Goal: Task Accomplishment & Management: Use online tool/utility

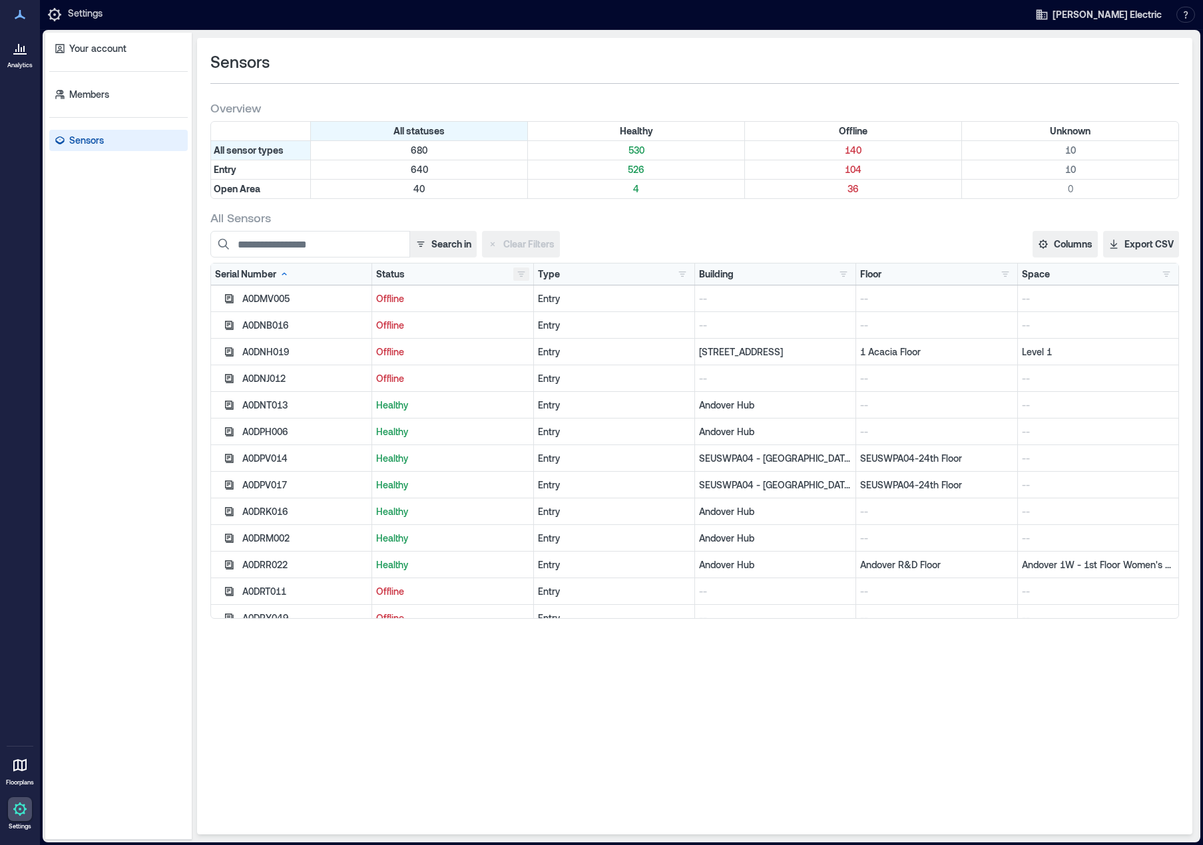
click at [519, 274] on button "button" at bounding box center [521, 274] width 16 height 13
click at [531, 324] on div "Offline 140" at bounding box center [568, 322] width 94 height 13
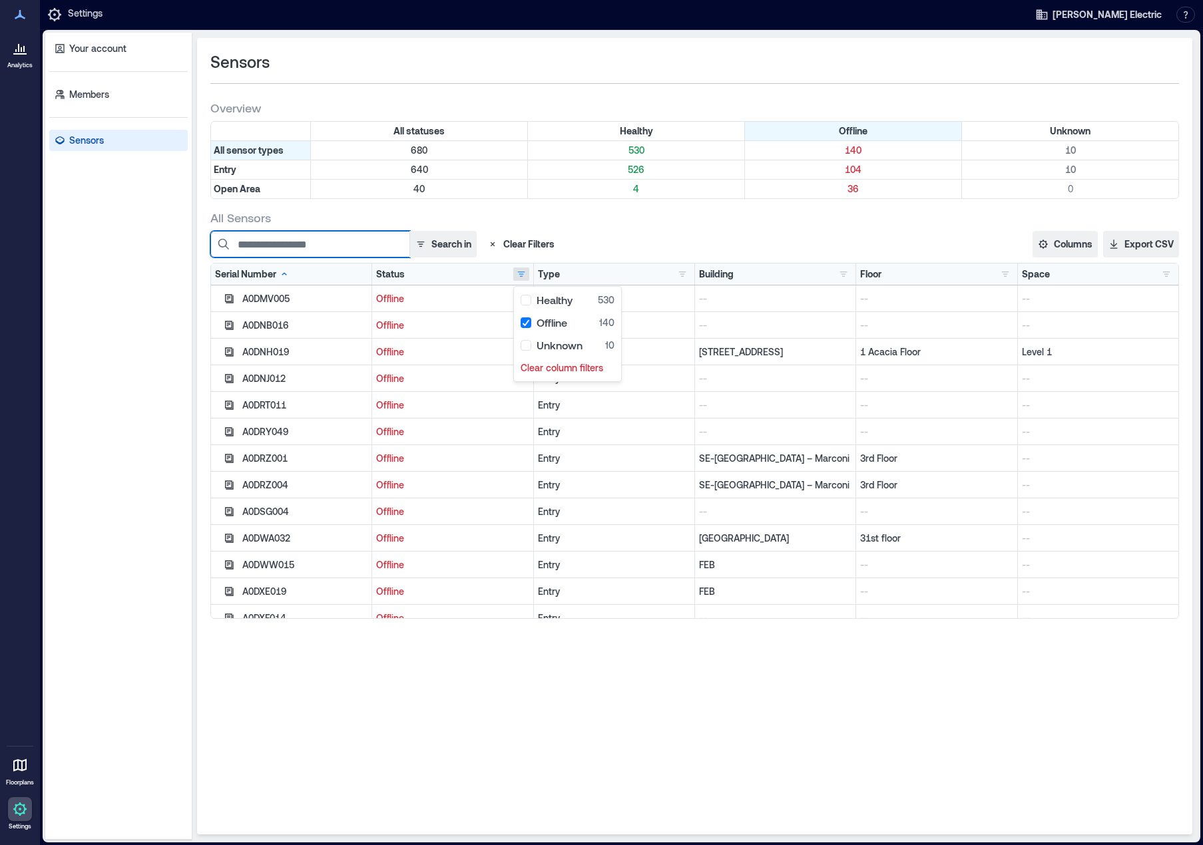
click at [318, 236] on input at bounding box center [310, 244] width 200 height 27
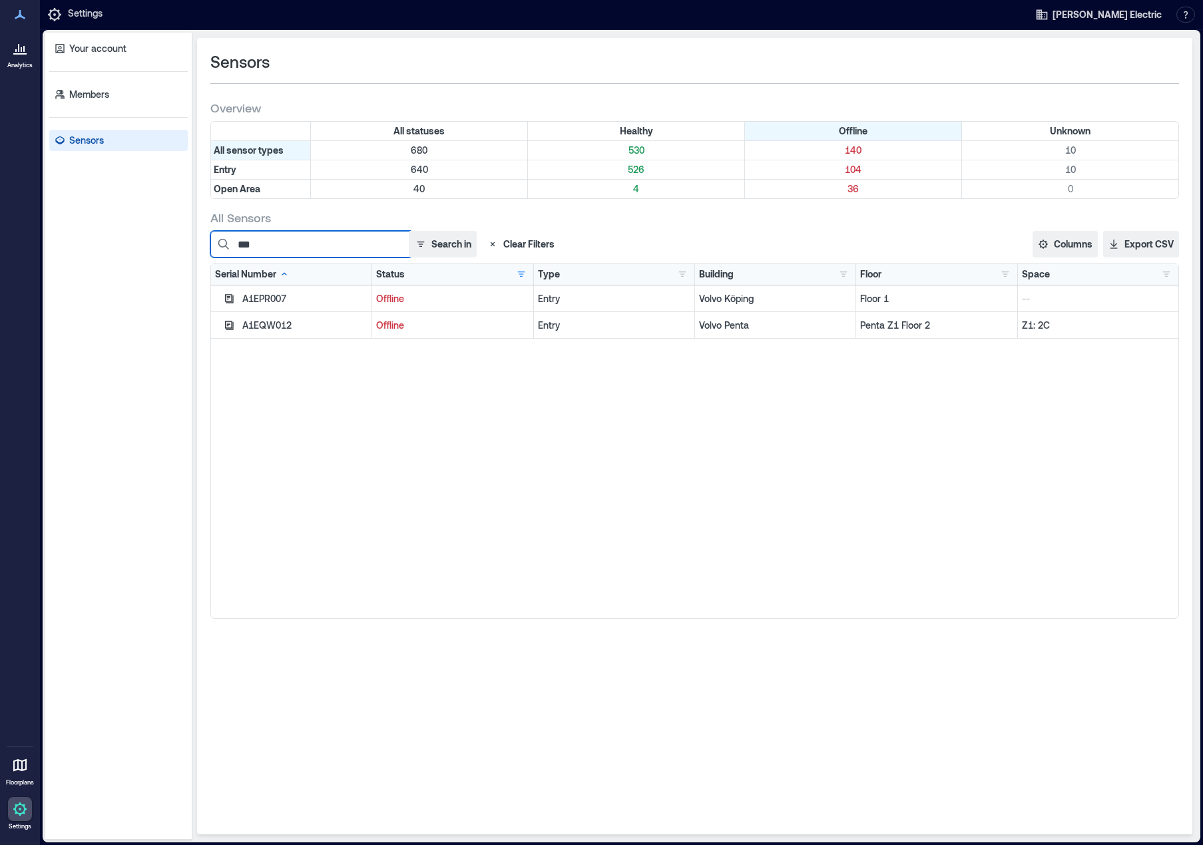
type input "***"
click at [330, 393] on div "A1EPR007 Offline Entry Volvo Köping Floor 1 -- A1EQW012 Offline Entry Volvo Pen…" at bounding box center [694, 452] width 967 height 333
click at [230, 303] on icon "button" at bounding box center [229, 298] width 9 height 9
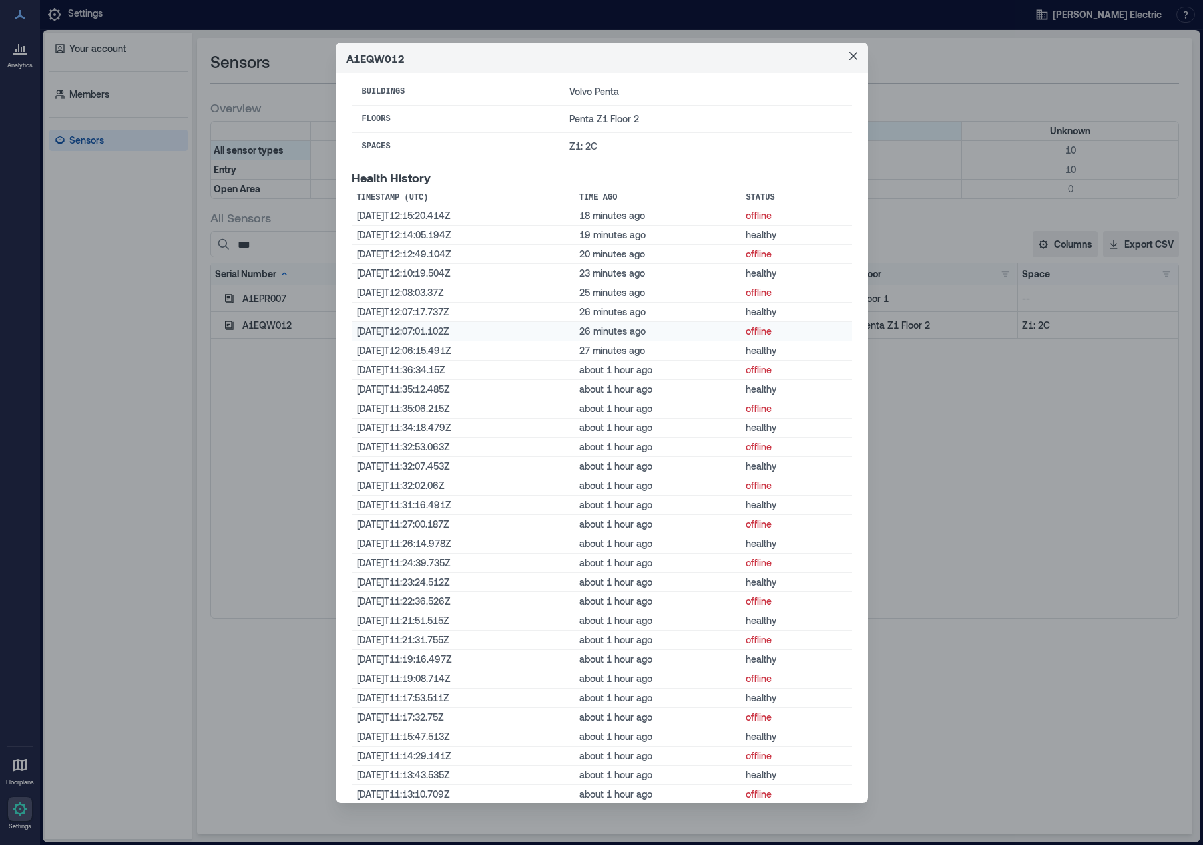
scroll to position [266, 0]
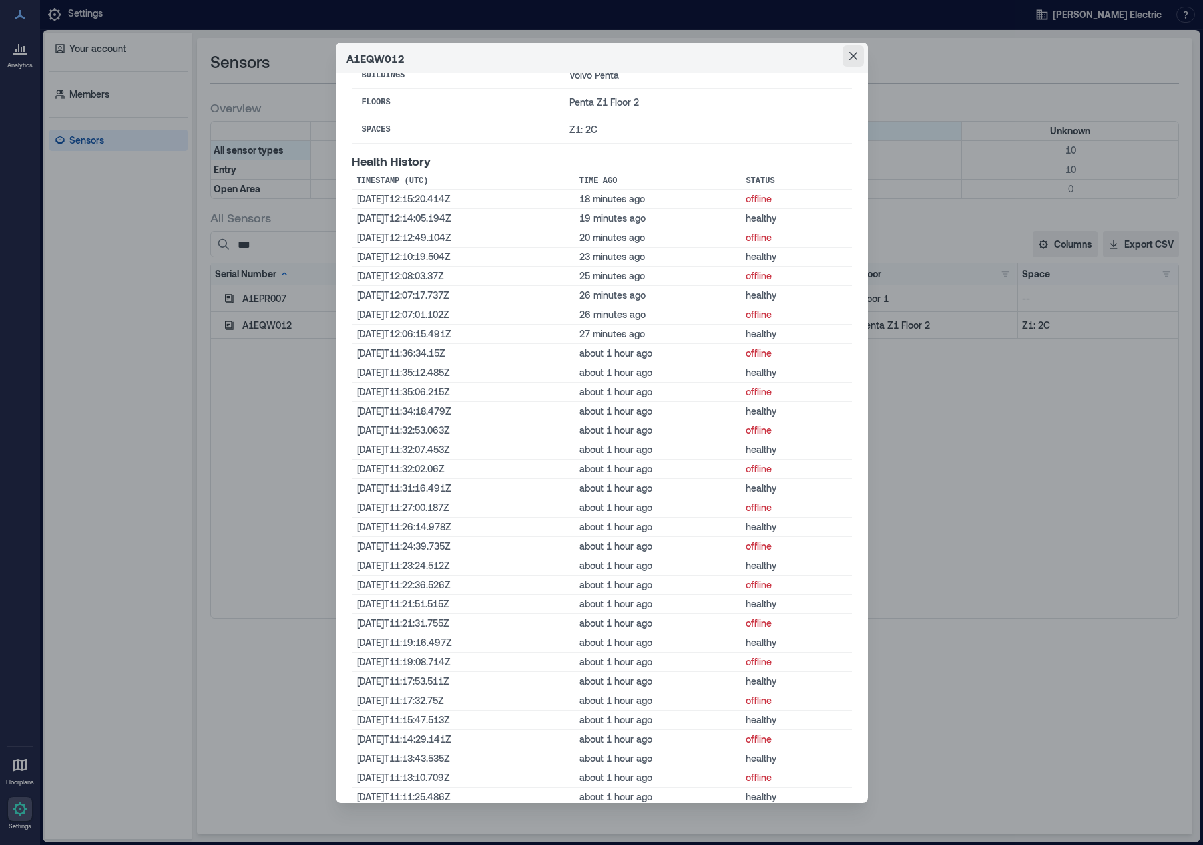
click at [849, 58] on icon "Close" at bounding box center [853, 56] width 8 height 8
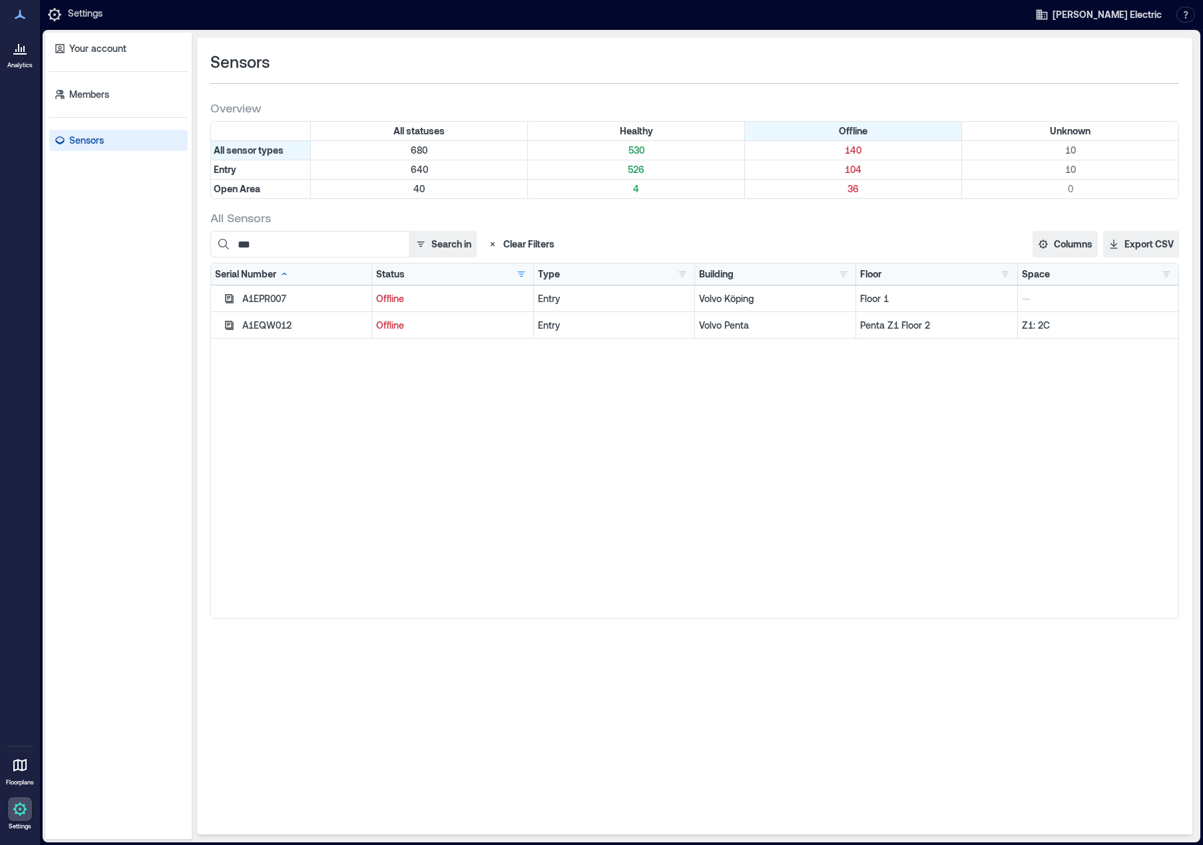
click at [16, 56] on div at bounding box center [20, 48] width 24 height 24
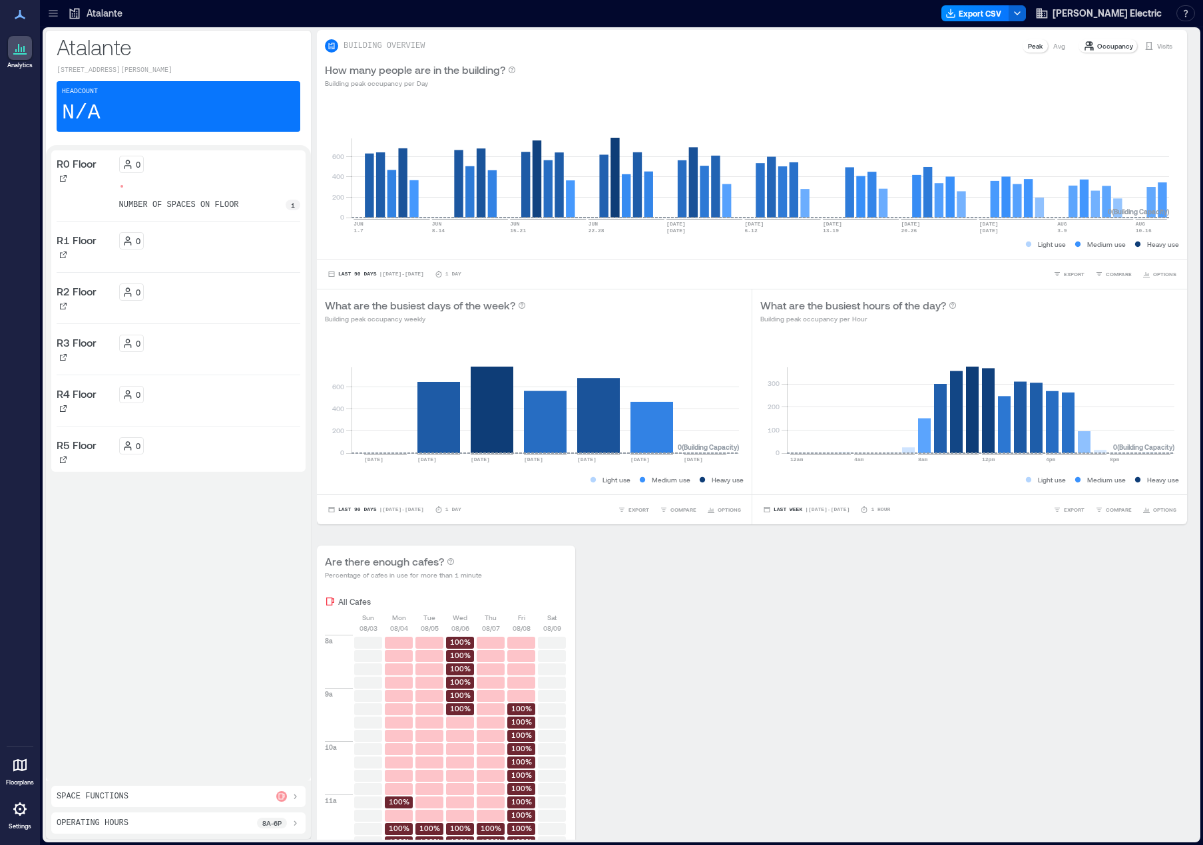
click at [107, 60] on div "Atalante [STREET_ADDRESS][PERSON_NAME] Headcount N/A" at bounding box center [178, 88] width 265 height 114
click at [162, 114] on div "Headcount N/A" at bounding box center [179, 106] width 244 height 51
click at [53, 12] on icon at bounding box center [53, 13] width 13 height 13
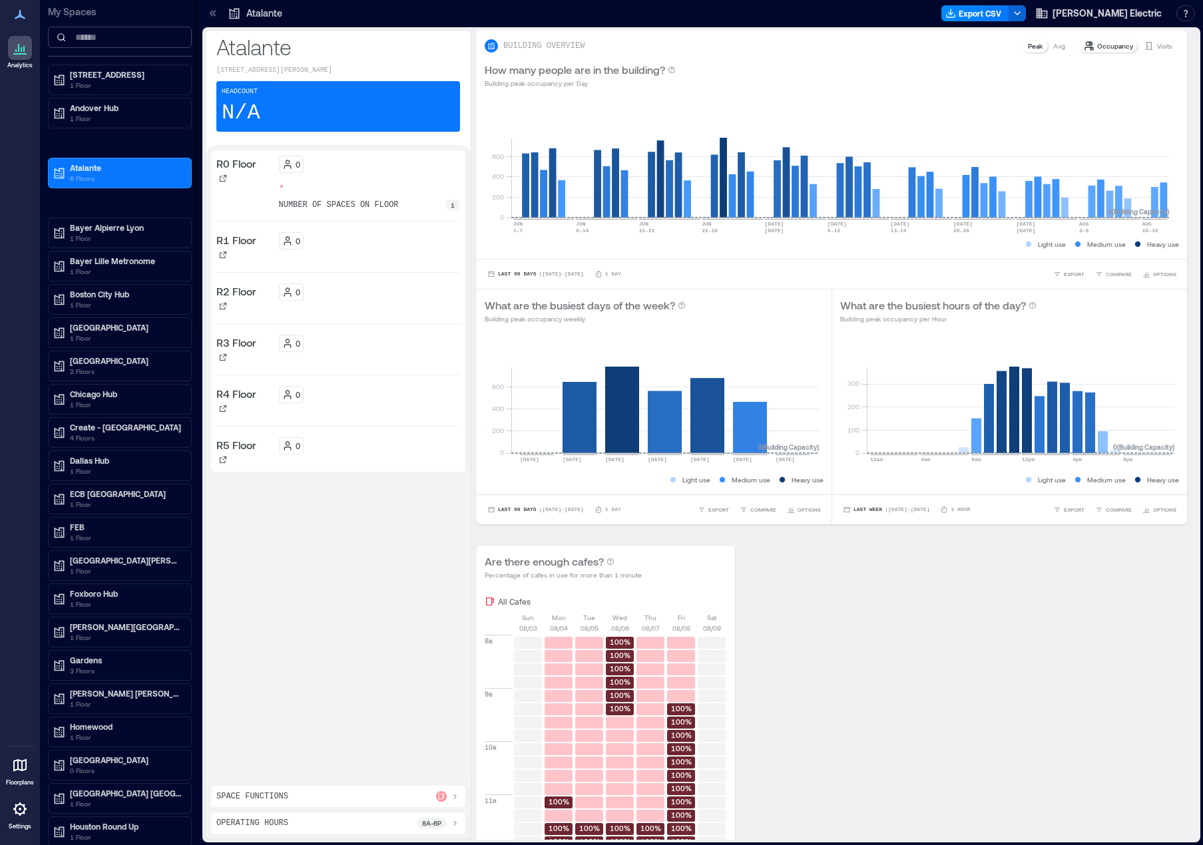
click at [107, 43] on input at bounding box center [120, 37] width 144 height 21
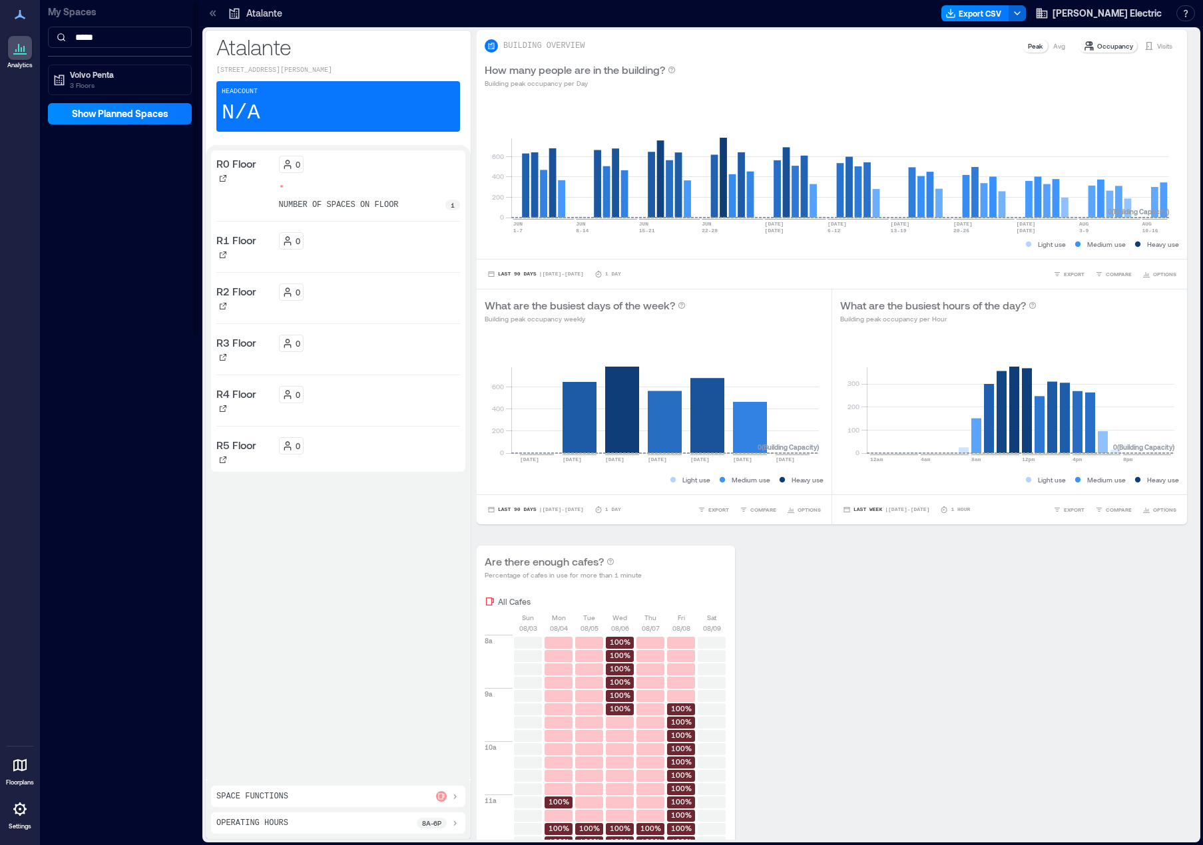
type input "*****"
click at [89, 78] on p "Volvo Penta" at bounding box center [126, 74] width 112 height 11
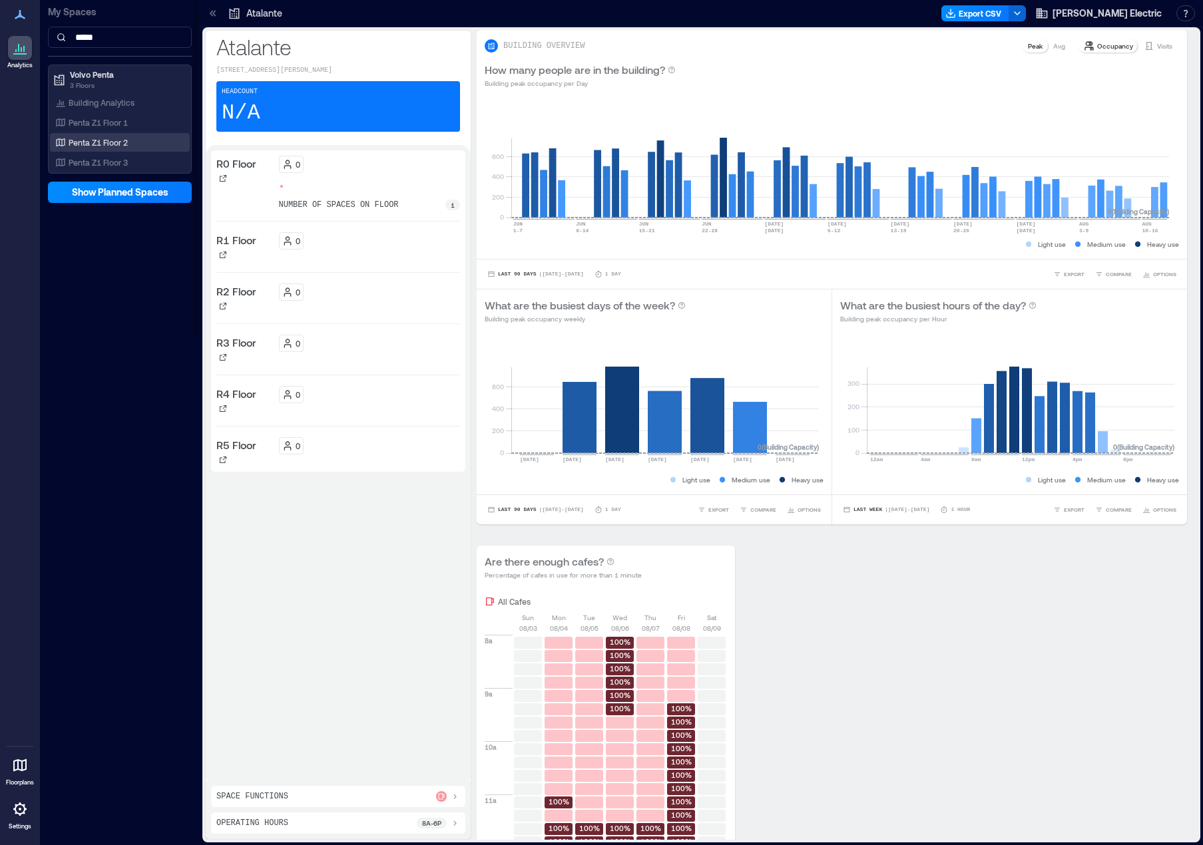
click at [104, 142] on p "Penta Z1 Floor 2" at bounding box center [98, 142] width 59 height 11
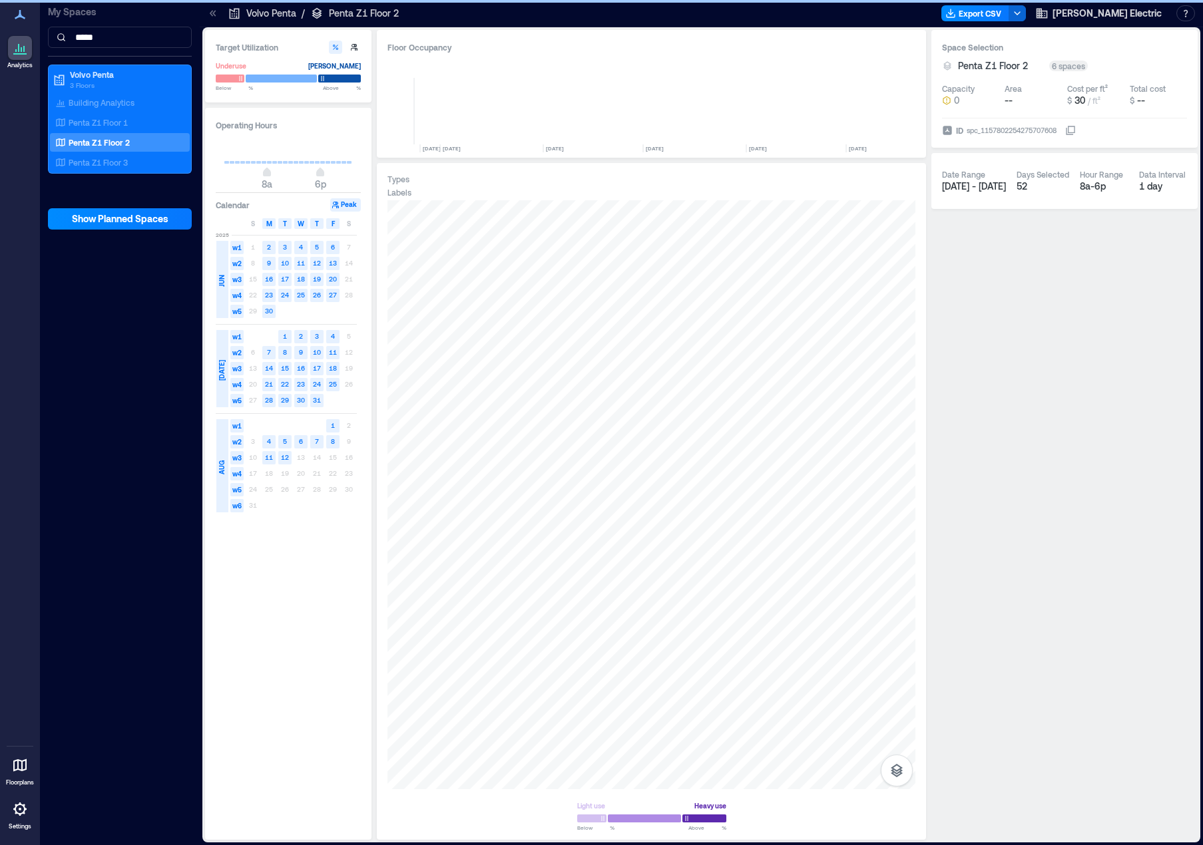
scroll to position [0, 2510]
click at [889, 770] on icon "button" at bounding box center [897, 771] width 16 height 16
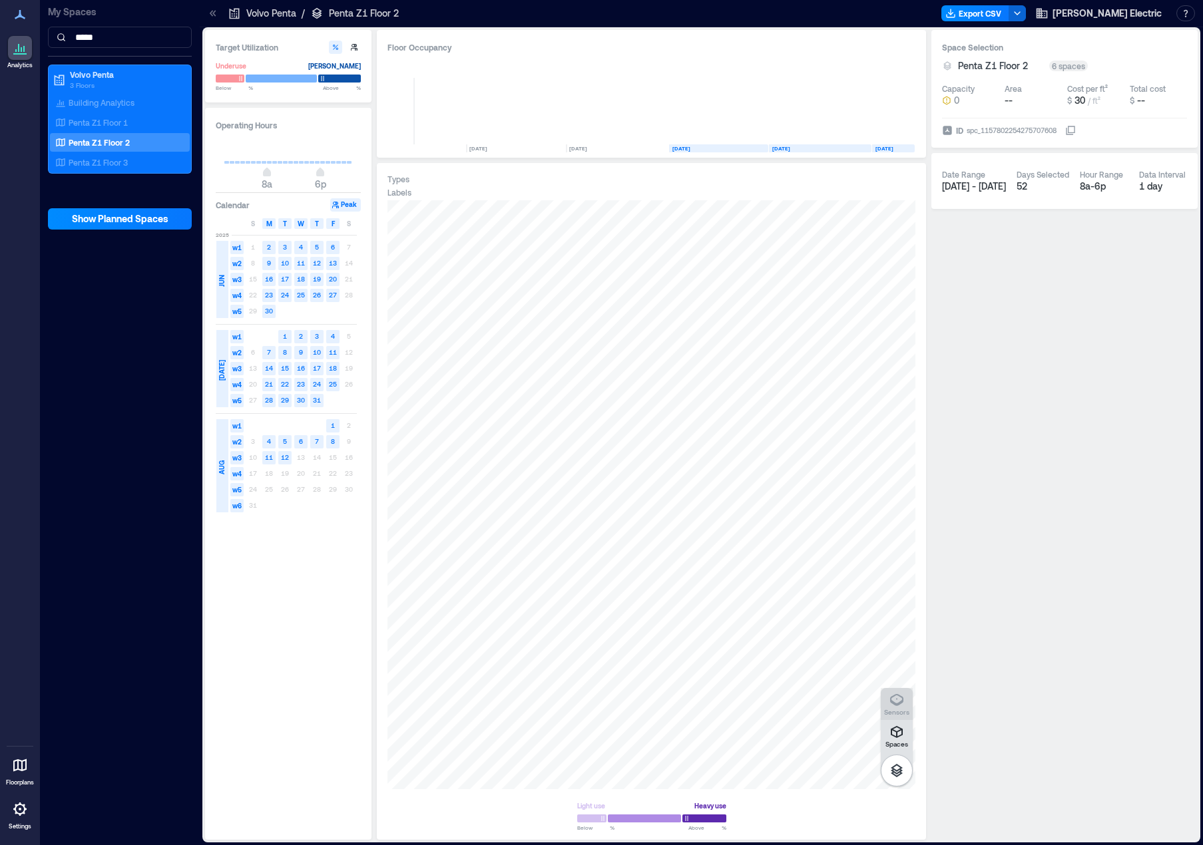
click at [887, 704] on div "Sensors" at bounding box center [896, 704] width 25 height 24
click at [678, 520] on div "A1EQW012" at bounding box center [651, 494] width 528 height 589
click at [759, 216] on span "Details" at bounding box center [751, 214] width 30 height 13
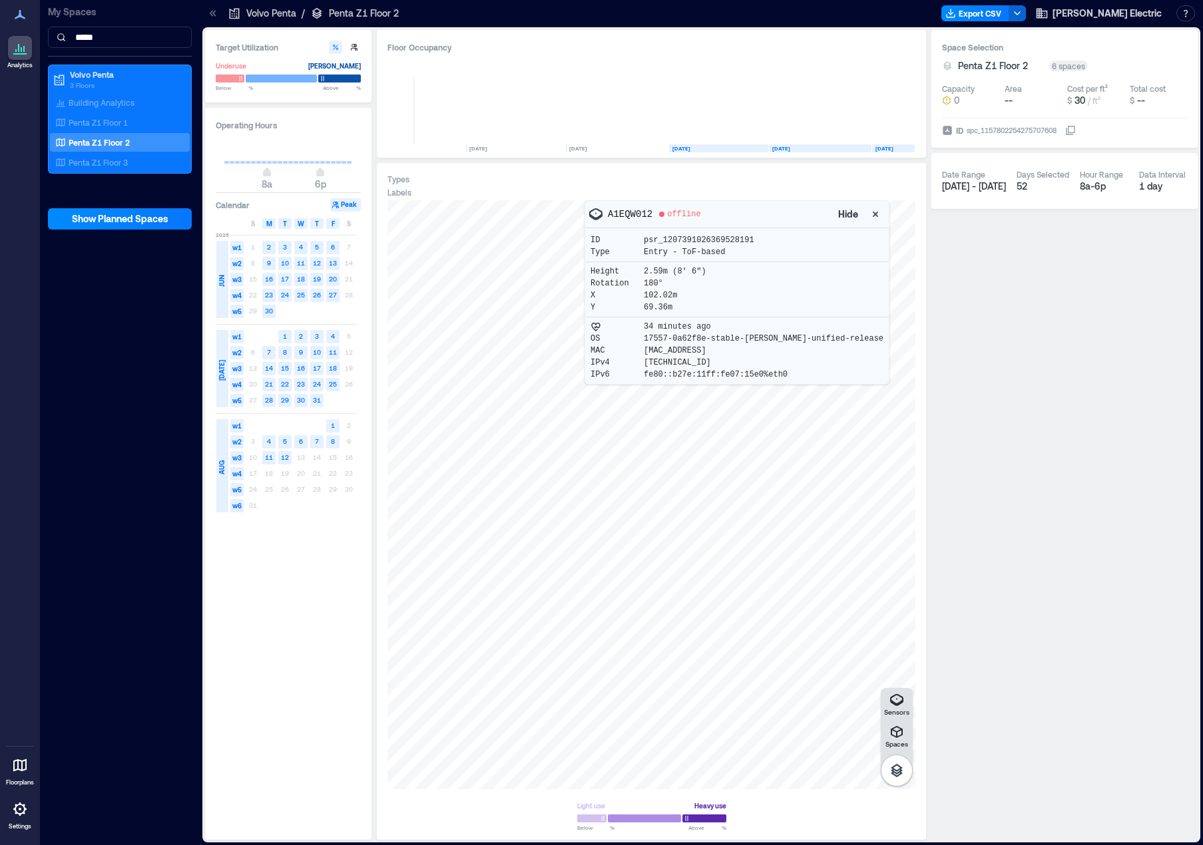
click at [869, 214] on icon "button" at bounding box center [875, 214] width 13 height 13
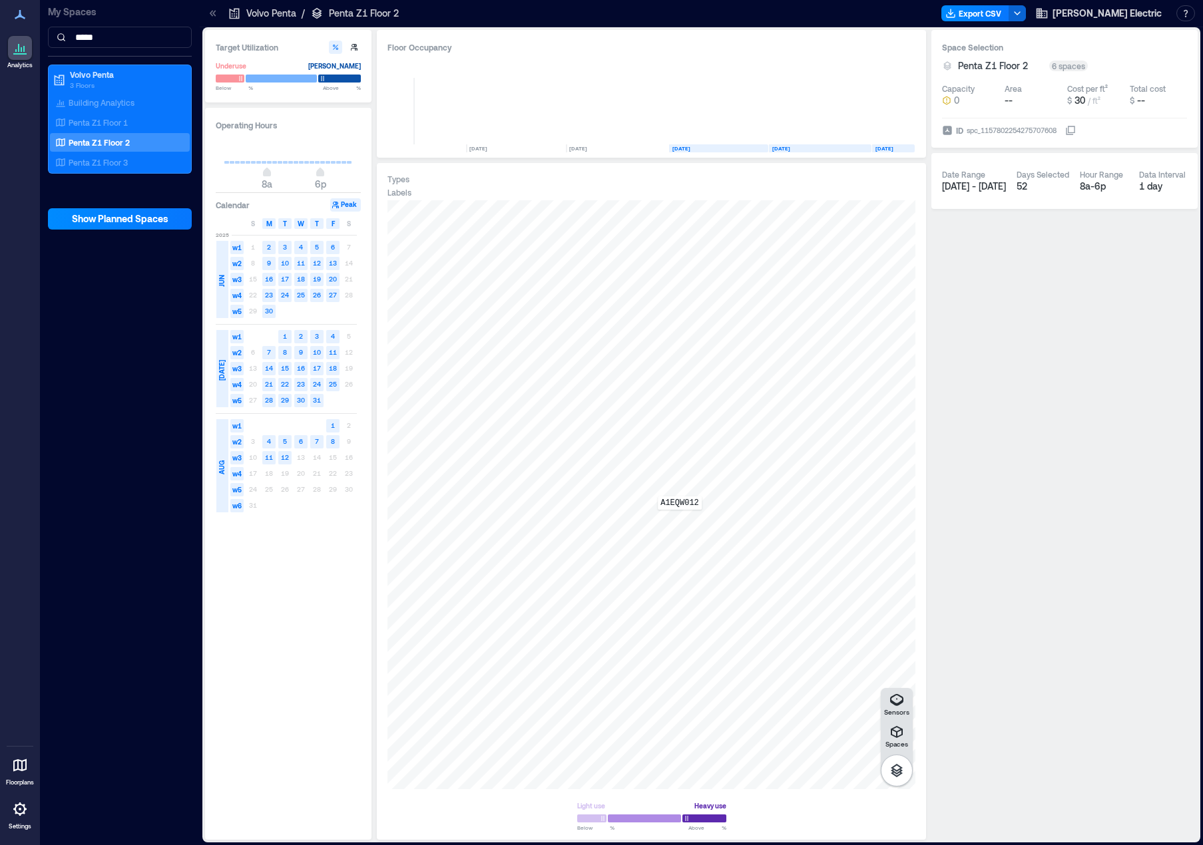
click at [680, 519] on div "A1EQW012" at bounding box center [651, 494] width 528 height 589
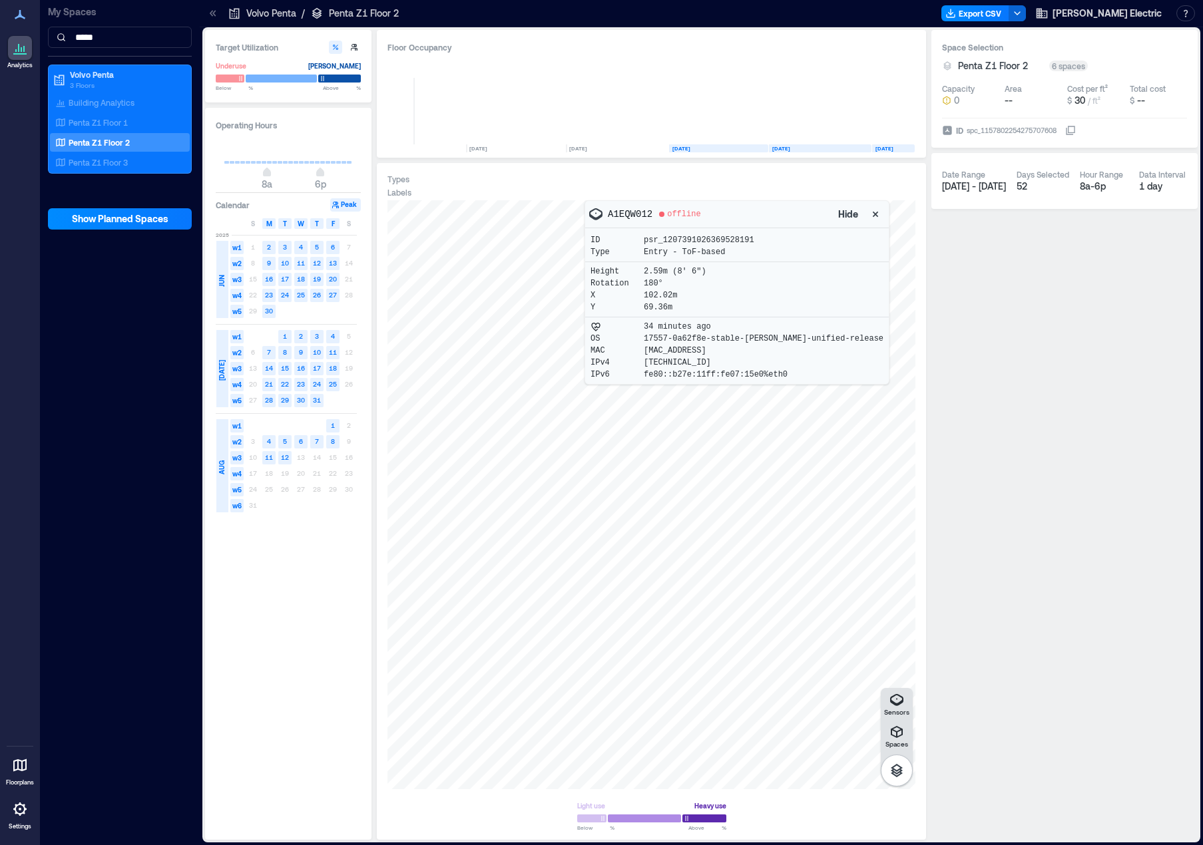
click at [892, 485] on div at bounding box center [651, 494] width 528 height 589
click at [19, 811] on icon at bounding box center [20, 809] width 16 height 16
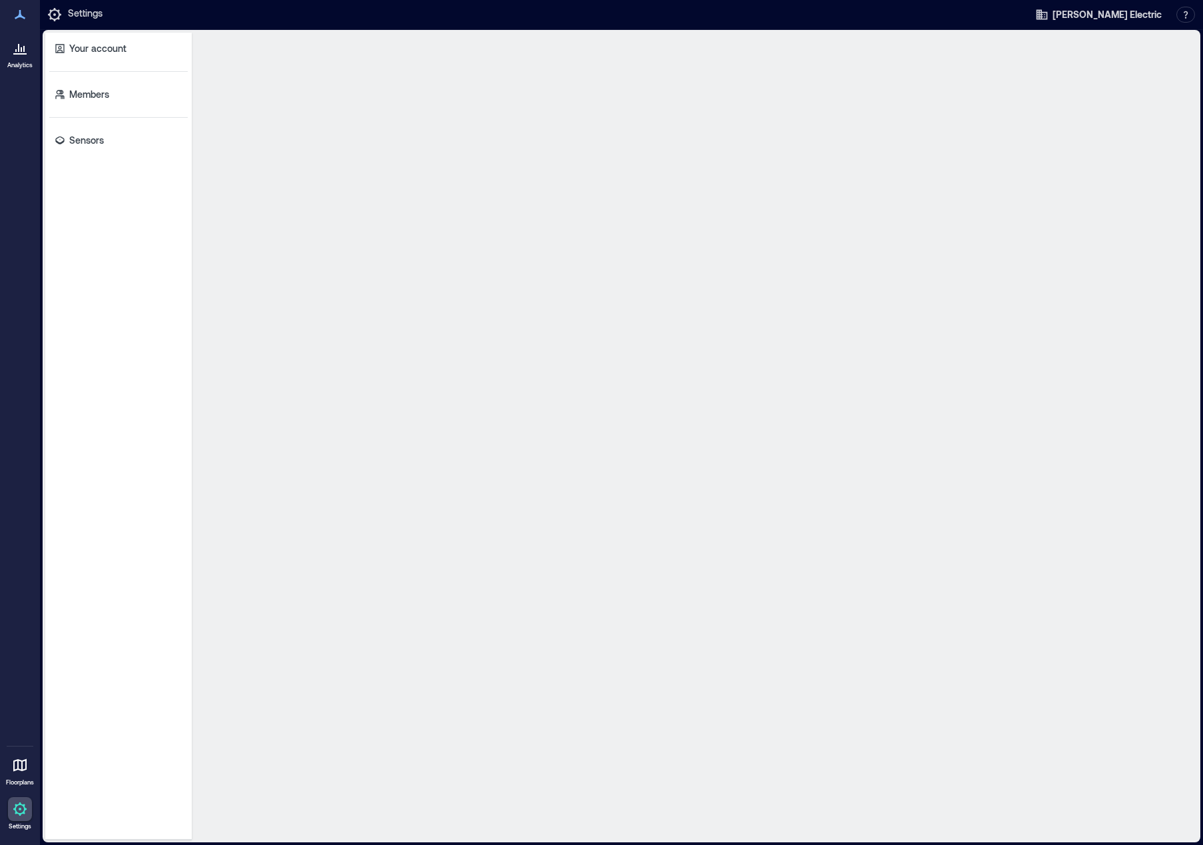
click at [19, 811] on icon at bounding box center [20, 809] width 16 height 16
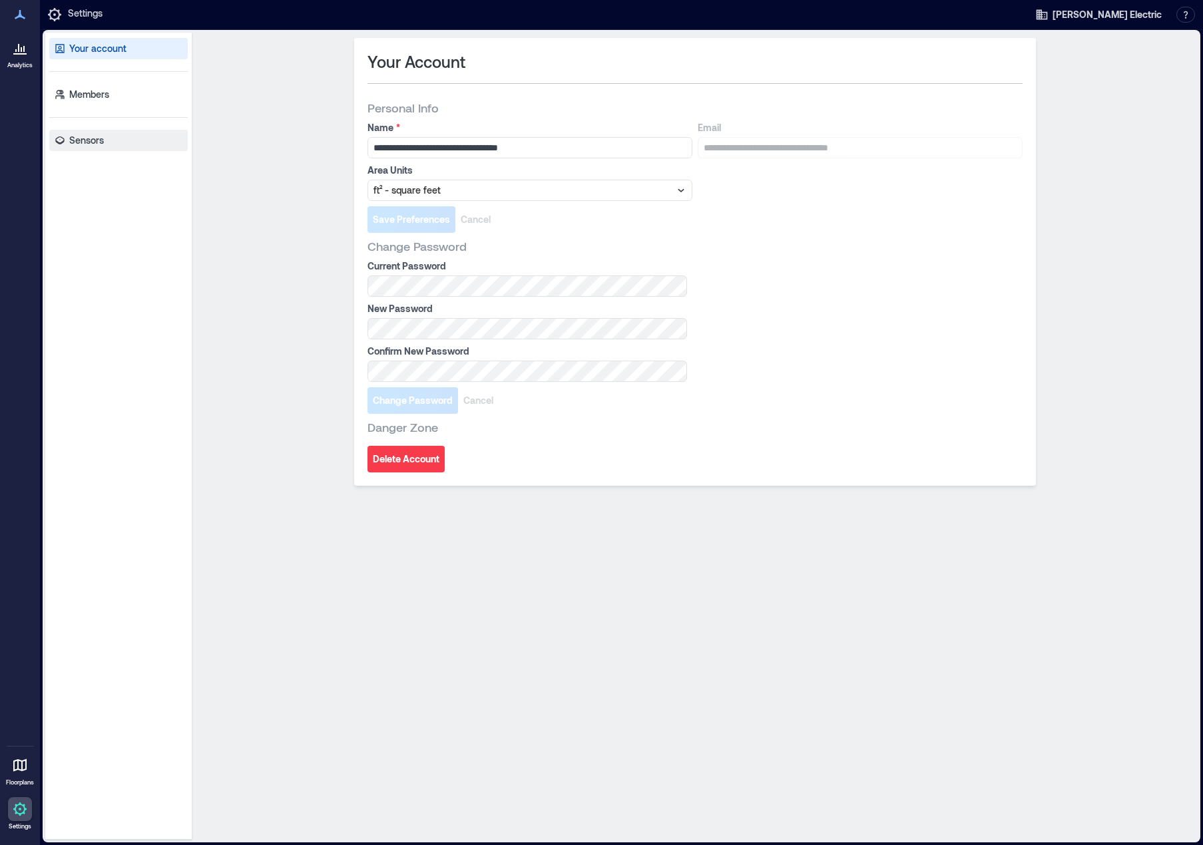
click at [85, 140] on p "Sensors" at bounding box center [86, 140] width 35 height 13
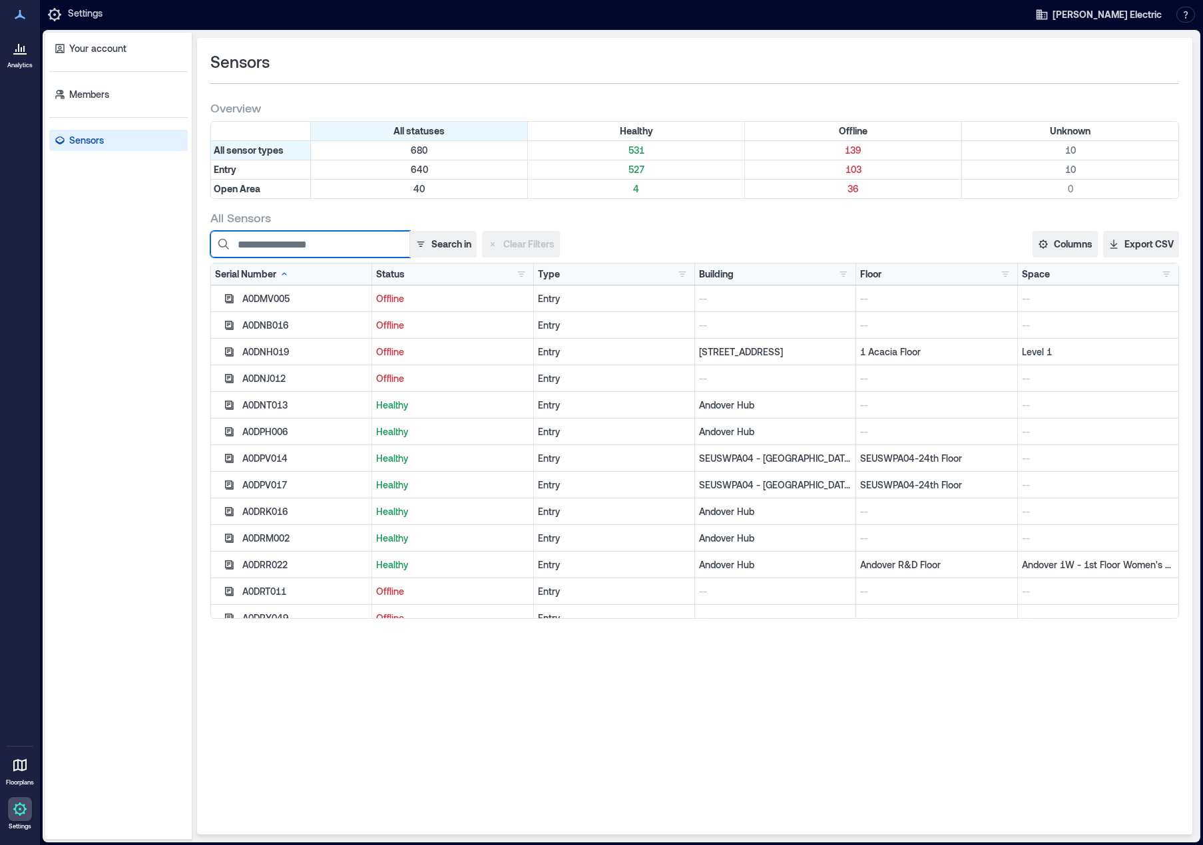
click at [323, 247] on input at bounding box center [310, 244] width 200 height 27
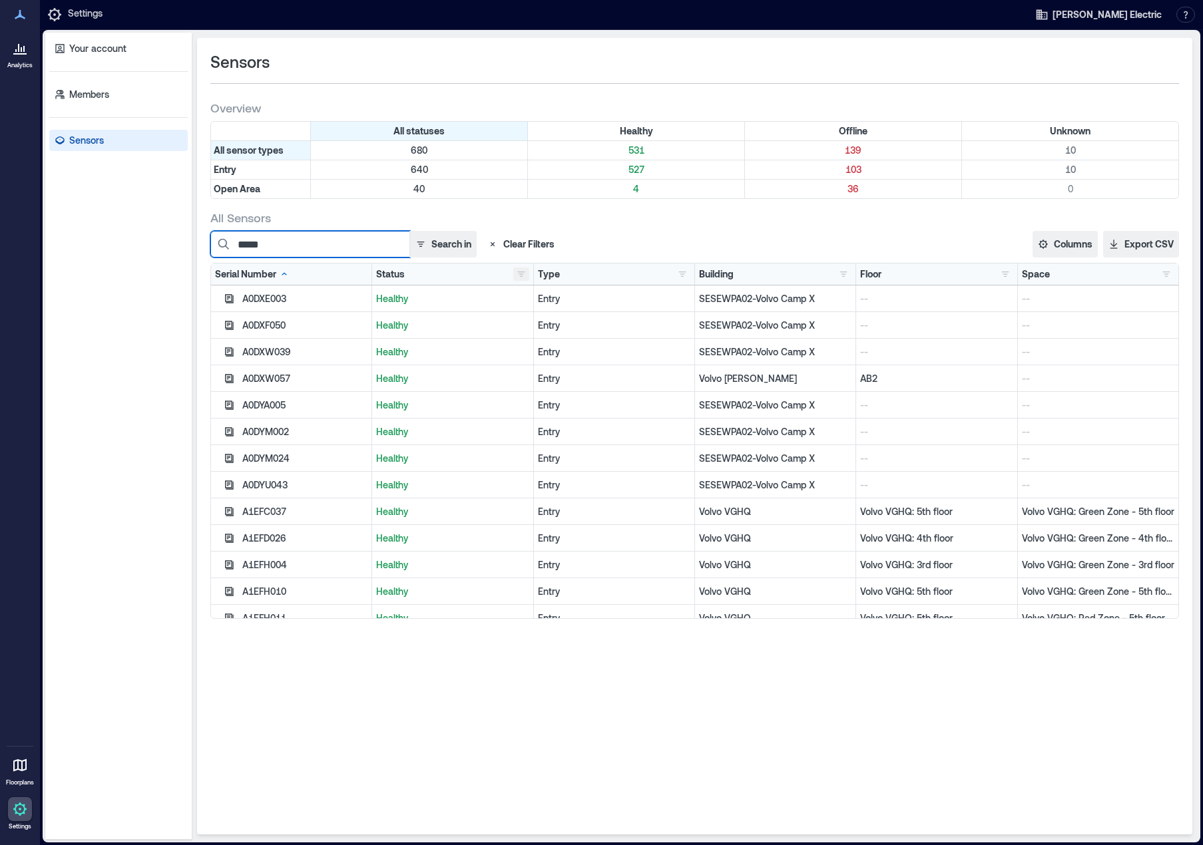
type input "*****"
click at [519, 275] on button "button" at bounding box center [521, 274] width 16 height 13
click at [529, 324] on div "Offline 139" at bounding box center [568, 322] width 94 height 13
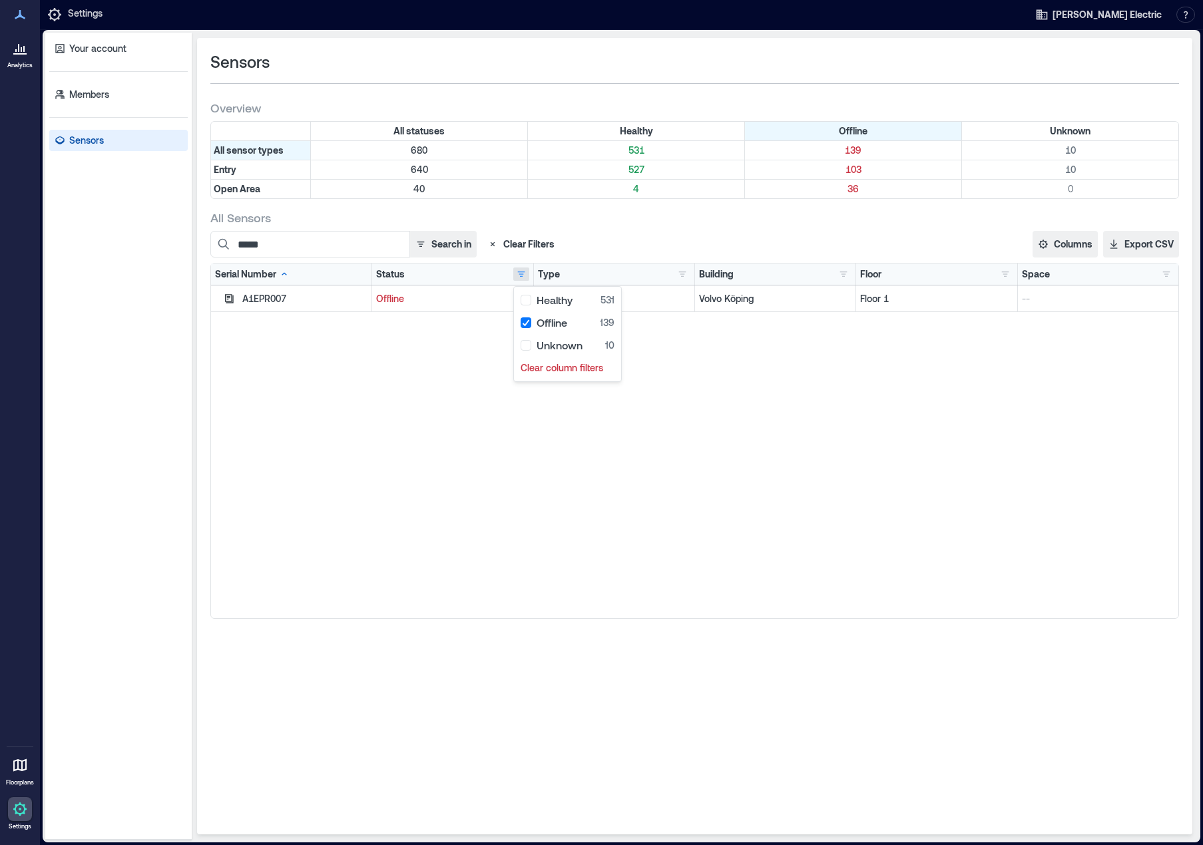
click at [421, 503] on div "A1EPR007 Offline Entry Volvo Köping Floor 1 --" at bounding box center [694, 452] width 967 height 333
click at [494, 241] on icon "button" at bounding box center [492, 244] width 11 height 11
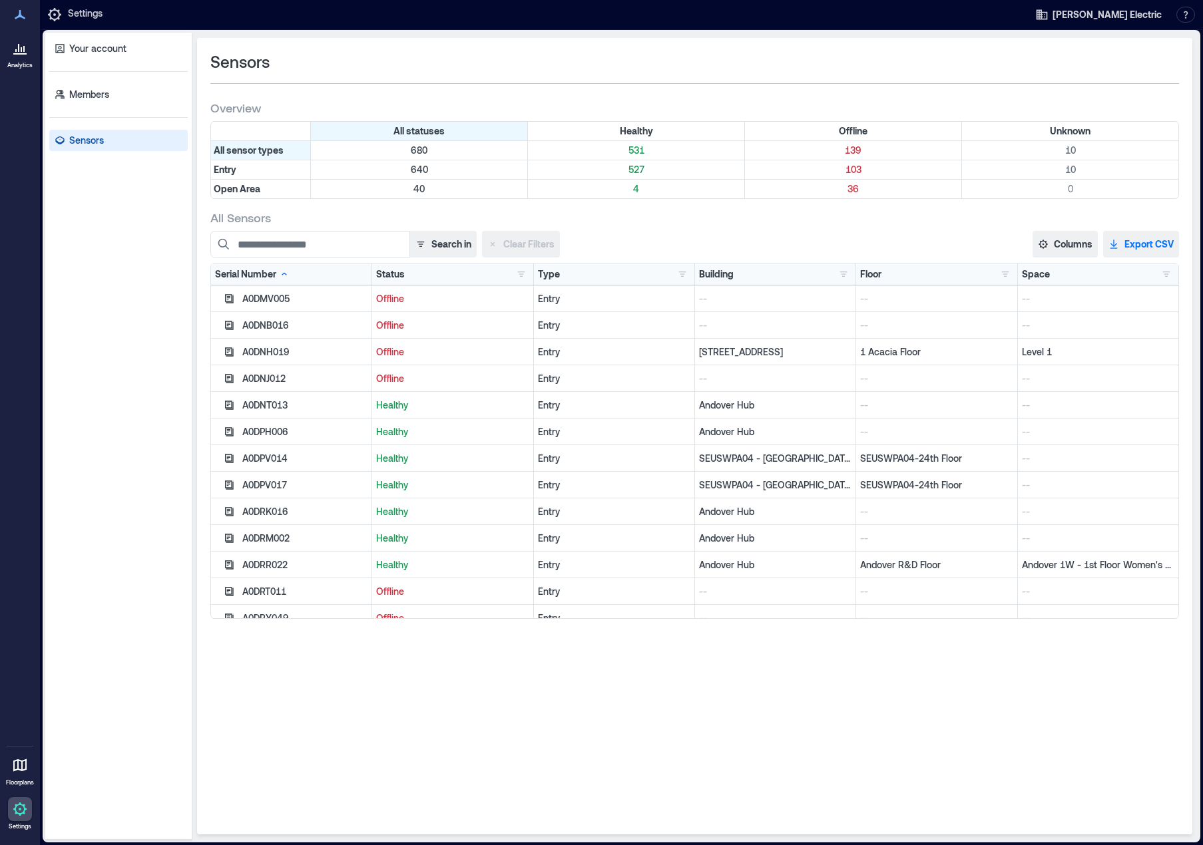
click at [1154, 246] on button "Export CSV" at bounding box center [1141, 244] width 76 height 27
